Goal: Check status: Check status

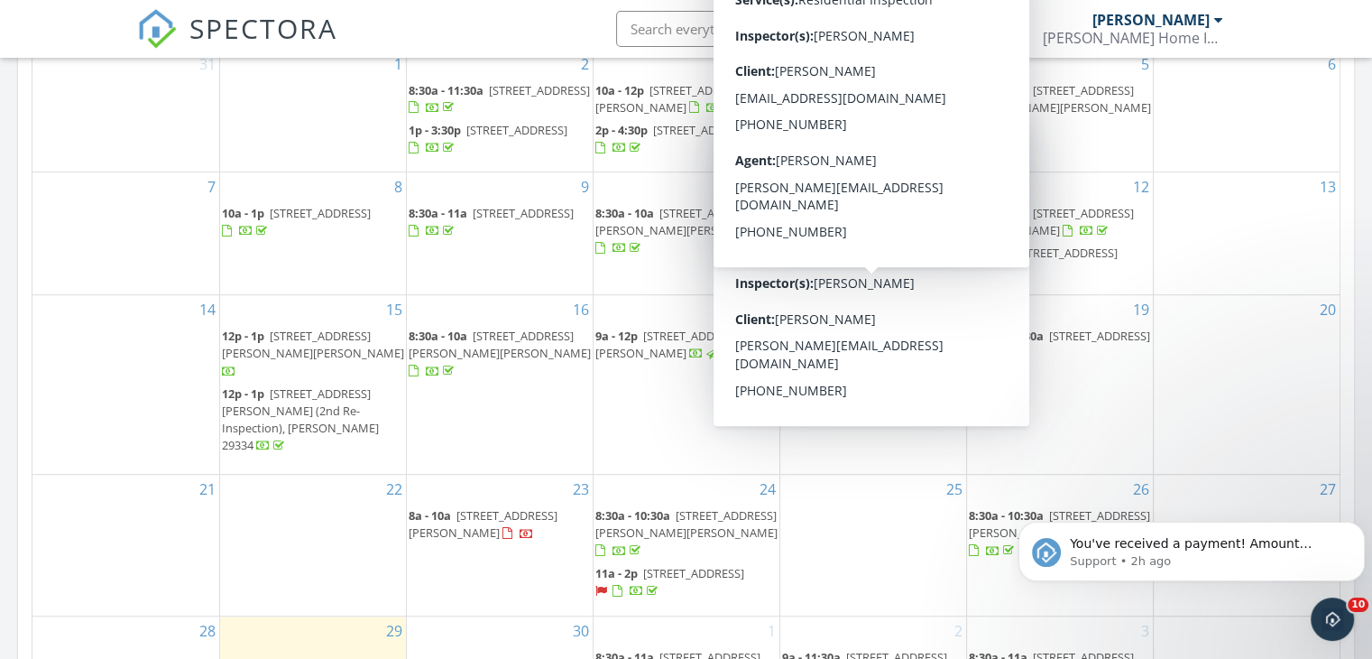
scroll to position [902, 0]
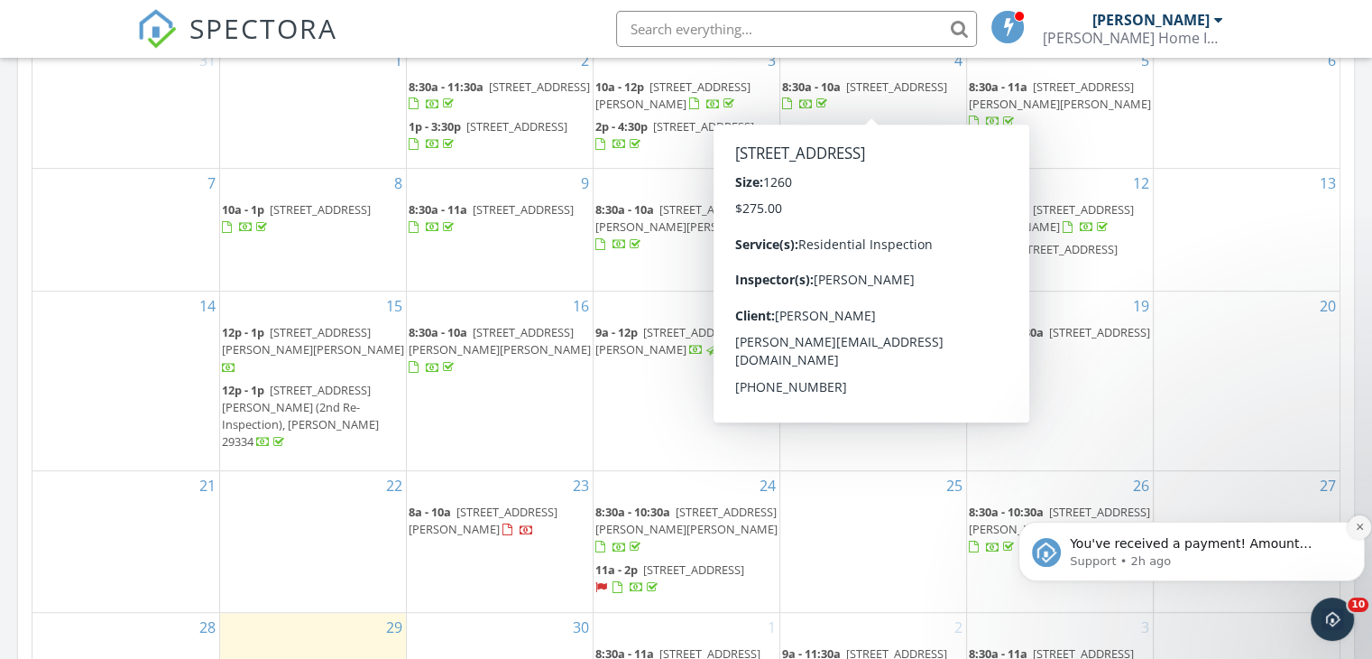
click at [1358, 523] on icon "Dismiss notification" at bounding box center [1360, 526] width 10 height 10
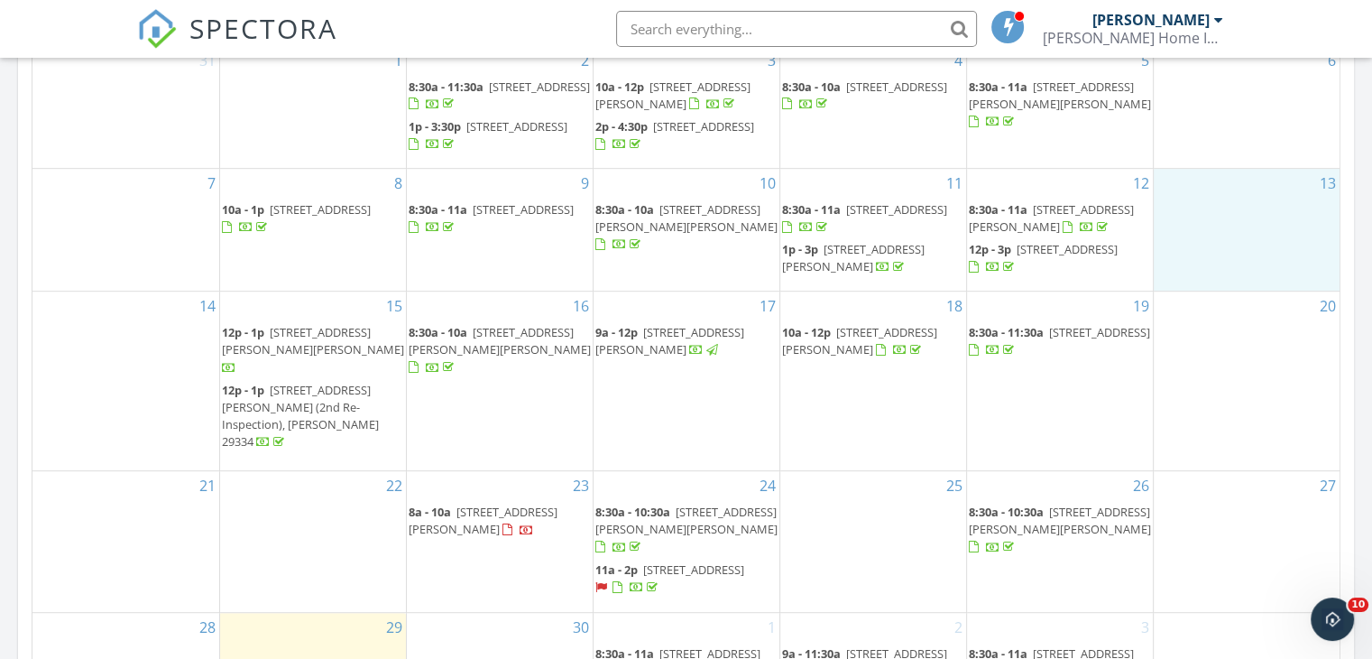
click at [1269, 290] on div "13" at bounding box center [1247, 230] width 187 height 122
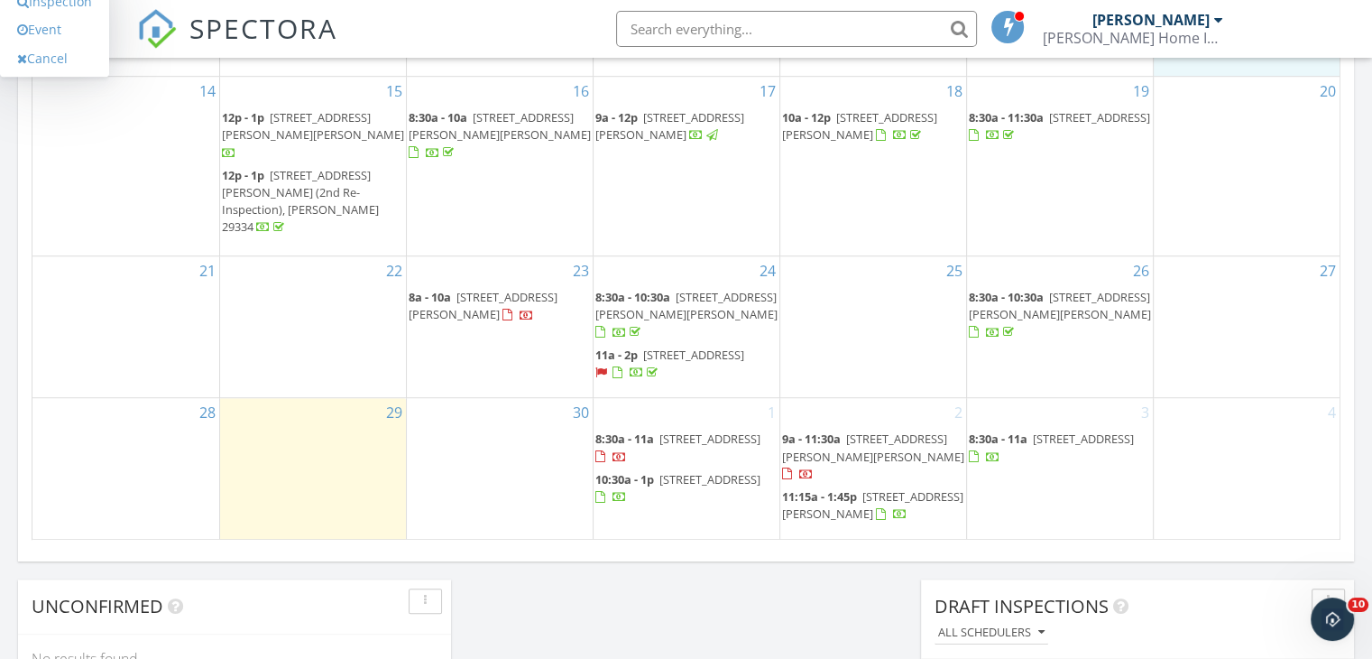
scroll to position [1119, 0]
click at [690, 318] on span "[STREET_ADDRESS][PERSON_NAME][PERSON_NAME]" at bounding box center [686, 303] width 182 height 33
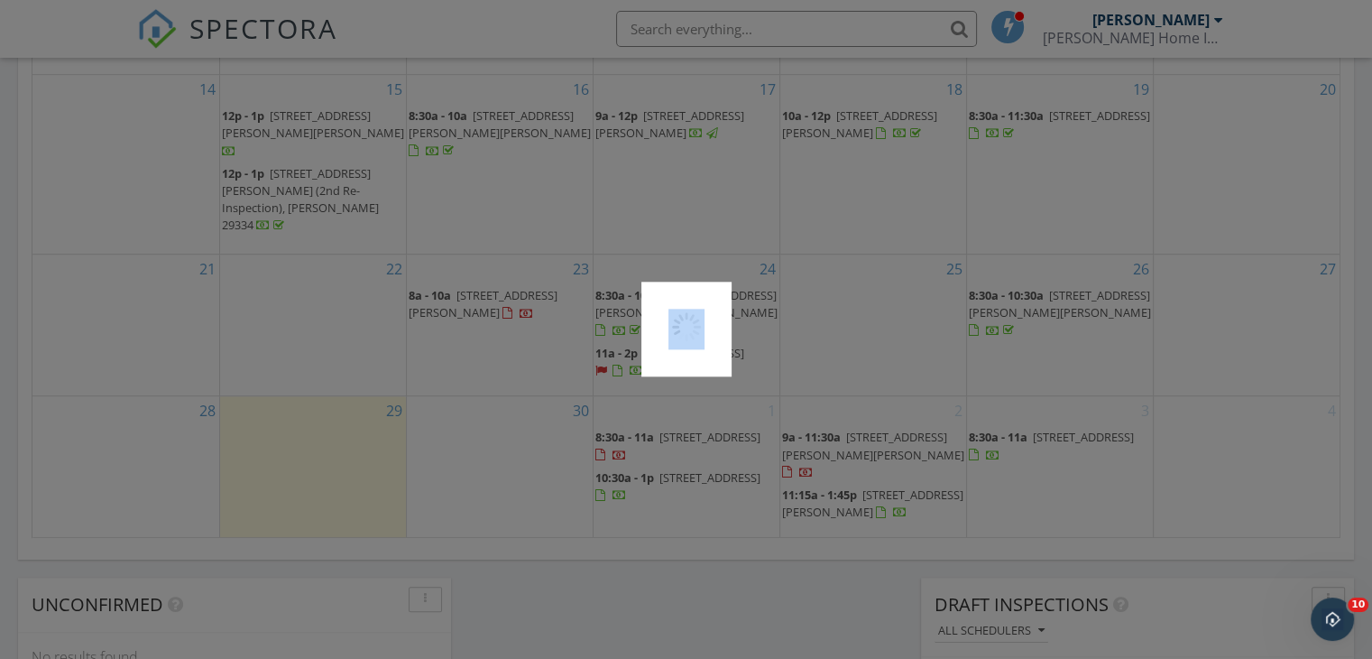
click at [690, 318] on div at bounding box center [686, 328] width 90 height 95
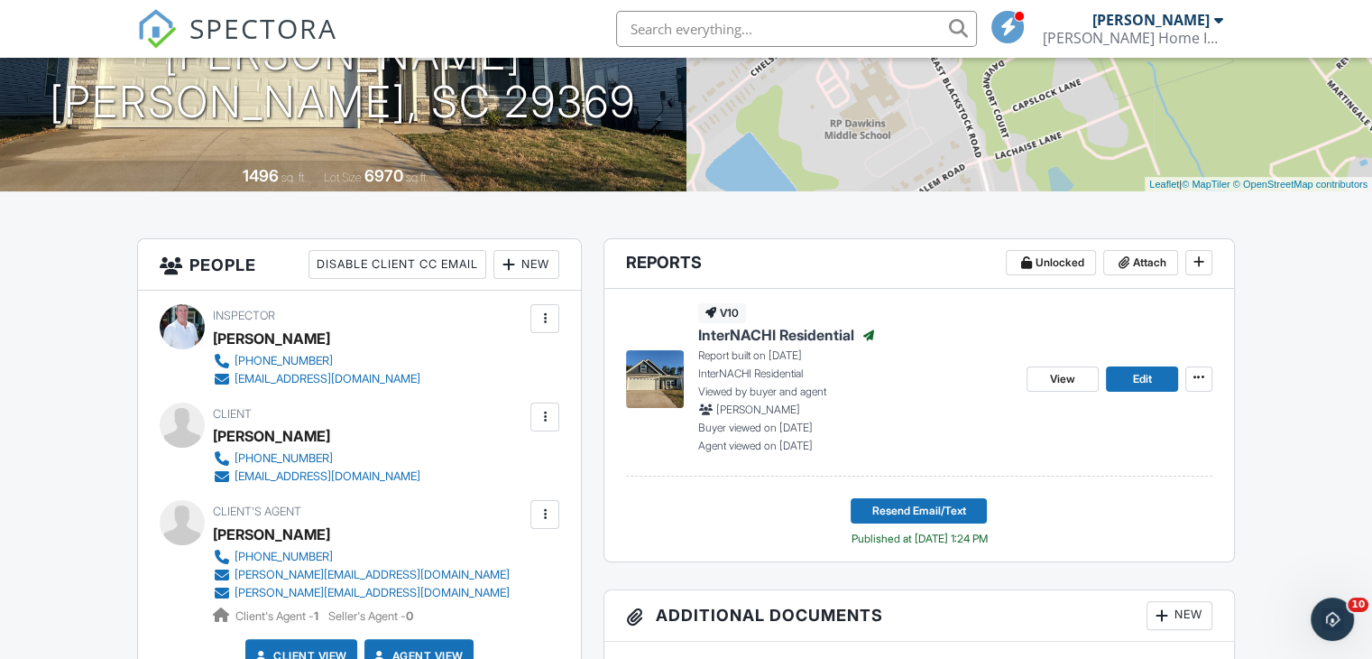
scroll to position [325, 0]
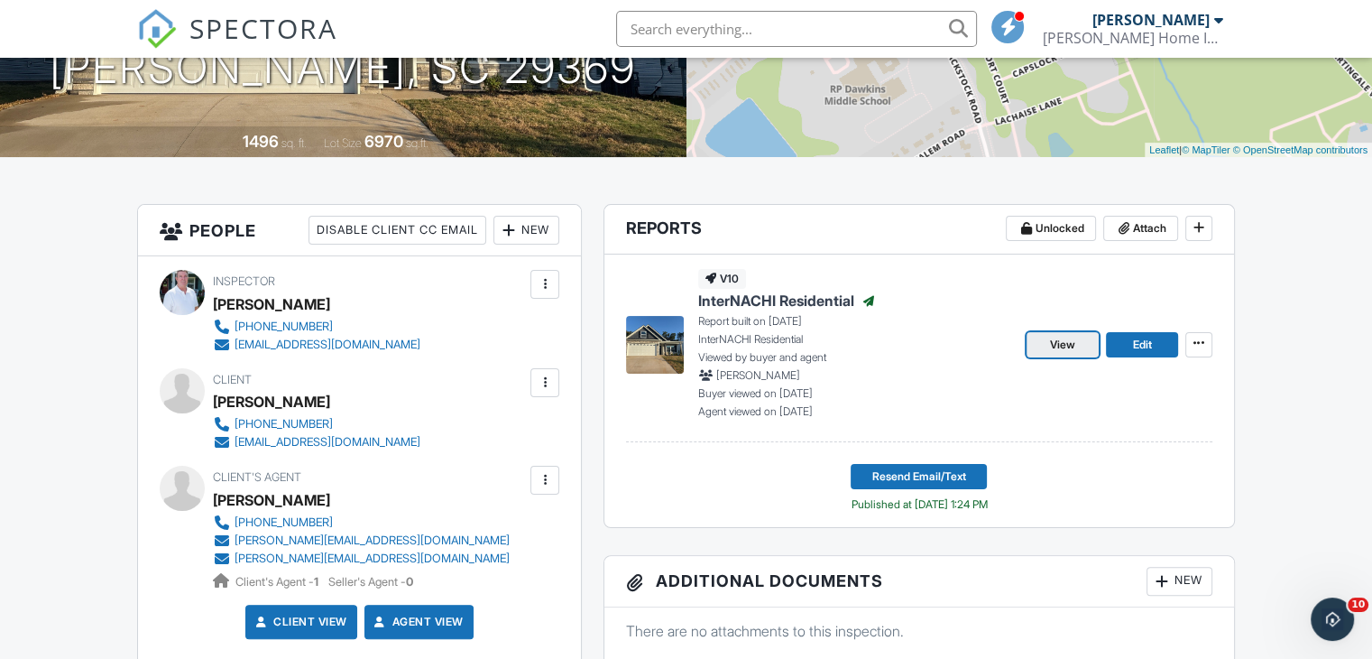
click at [1062, 348] on span "View" at bounding box center [1062, 345] width 25 height 18
